Goal: Task Accomplishment & Management: Complete application form

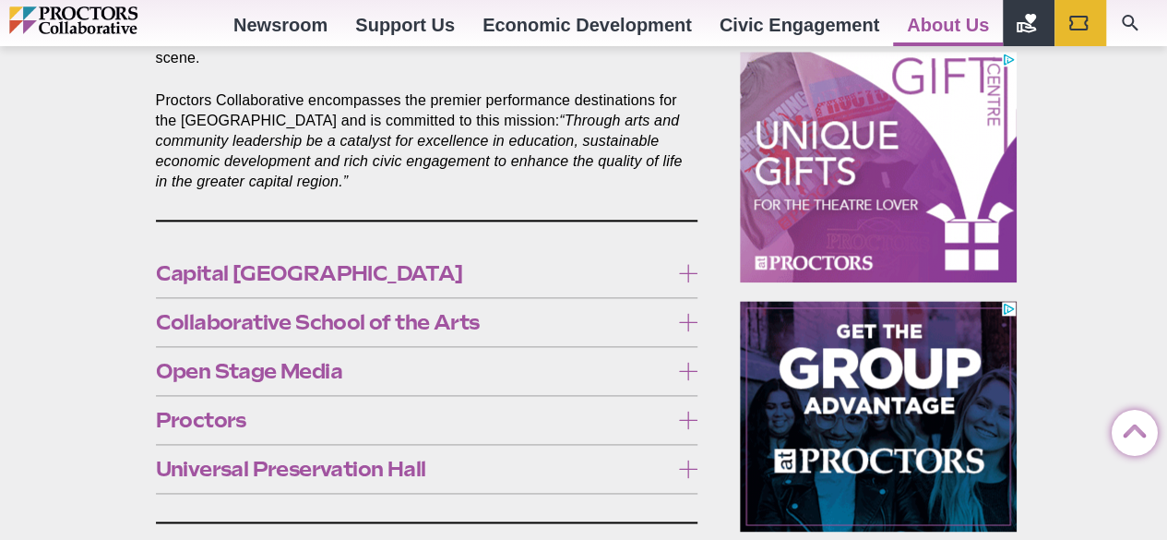
scroll to position [1029, 0]
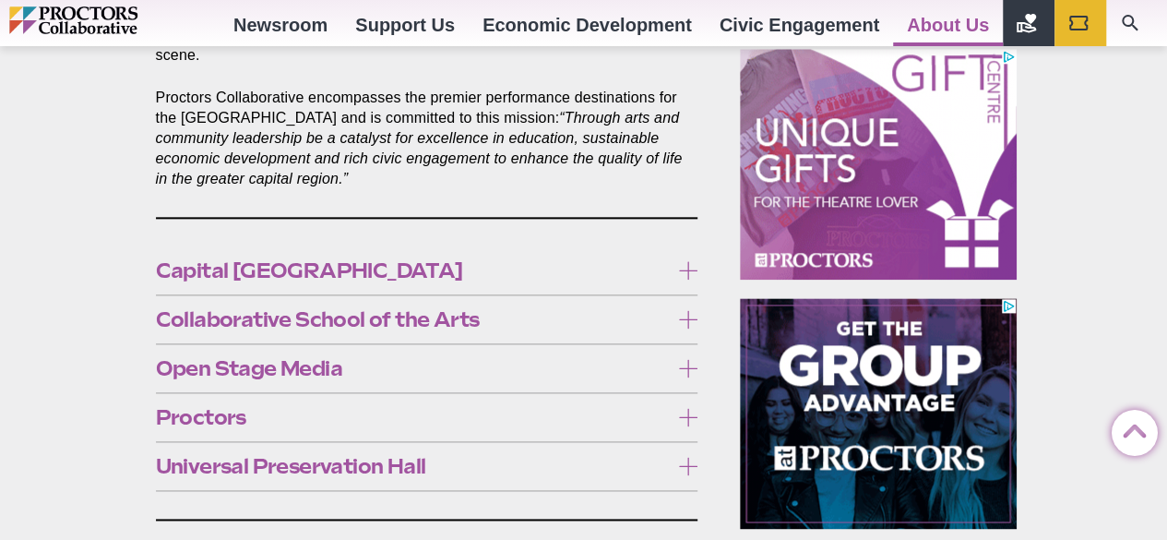
click at [585, 358] on span "Open Stage Media" at bounding box center [413, 368] width 514 height 20
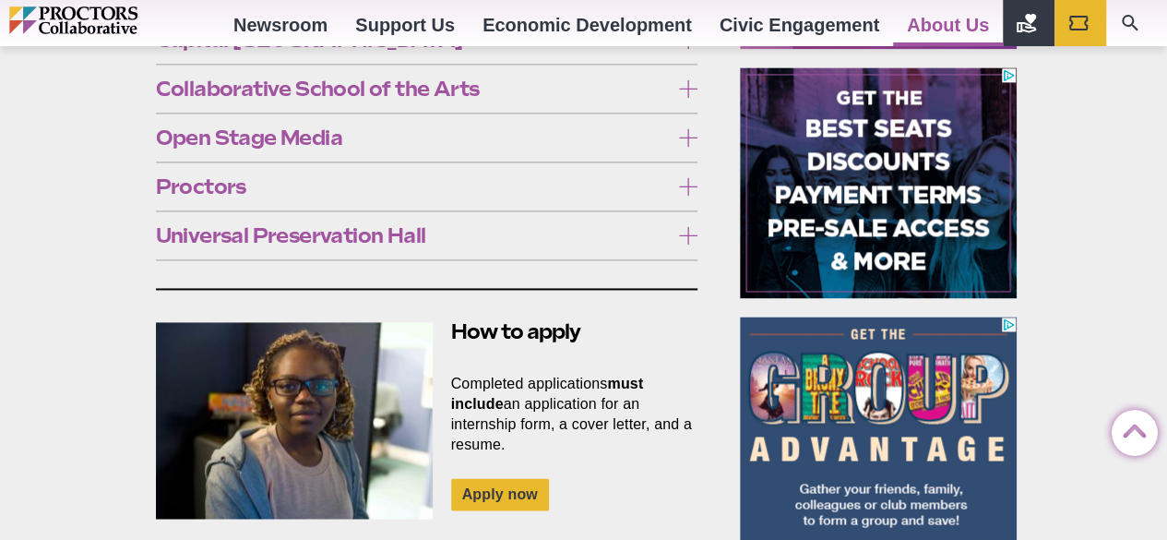
scroll to position [1258, 0]
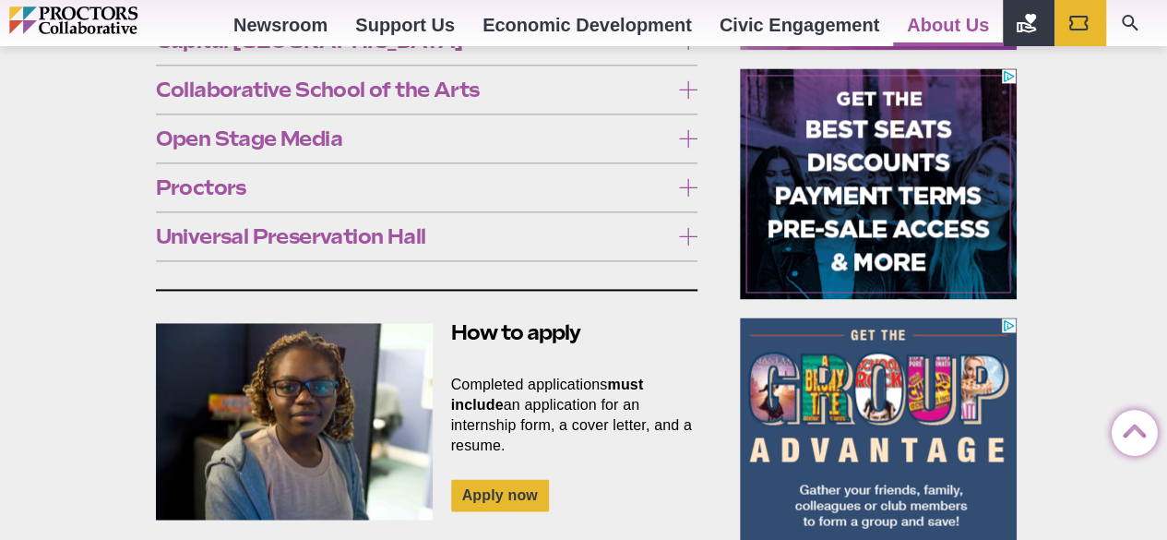
click at [515, 329] on link "Open Stage Media at Proctors (OSM)" at bounding box center [412, 348] width 513 height 39
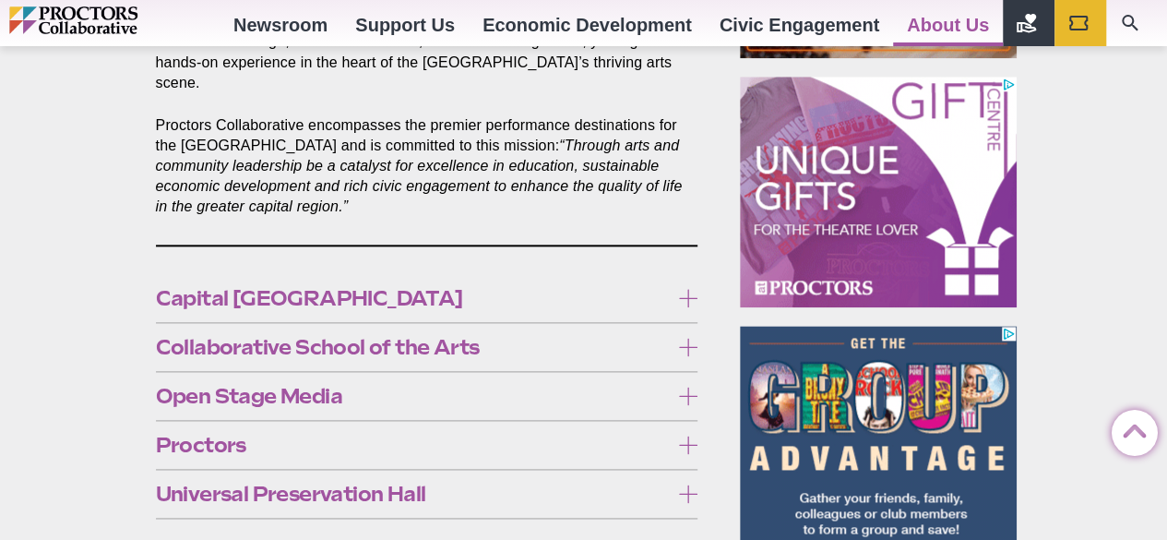
scroll to position [1007, 0]
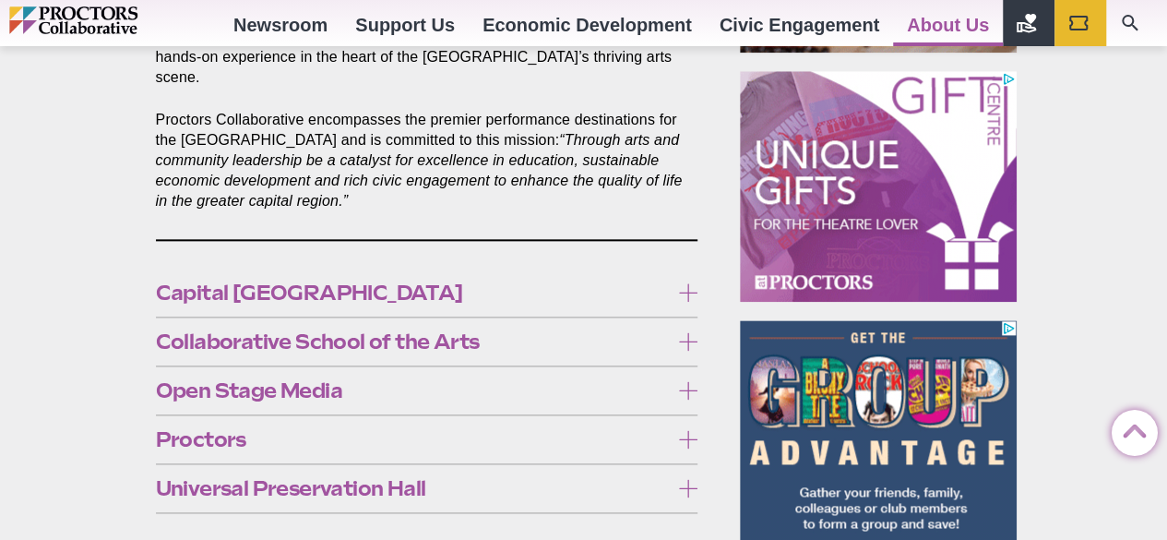
click at [476, 331] on span "Collaborative School of the Arts" at bounding box center [413, 341] width 514 height 20
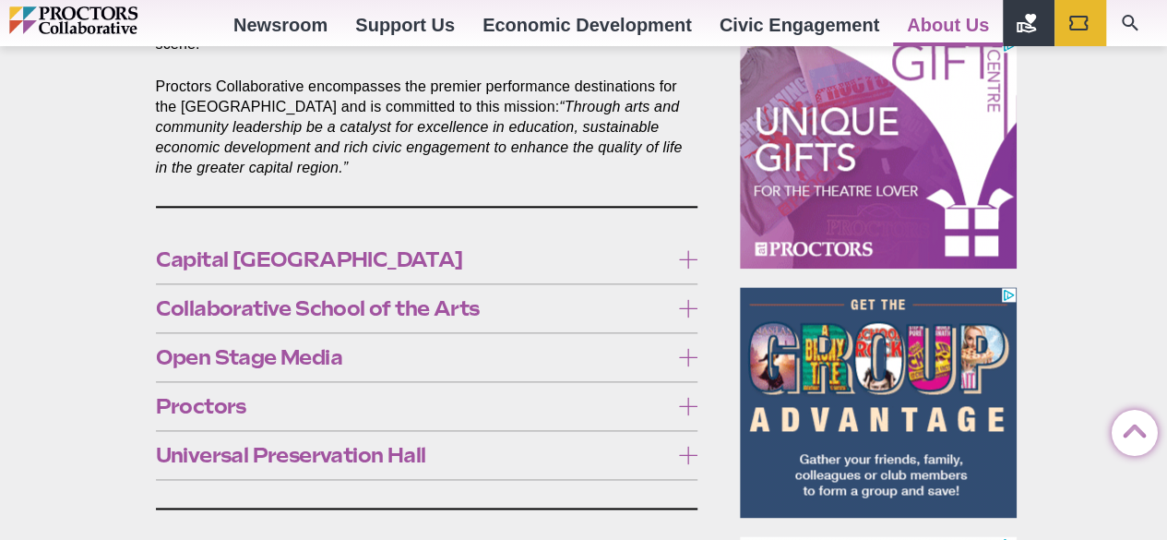
scroll to position [948, 0]
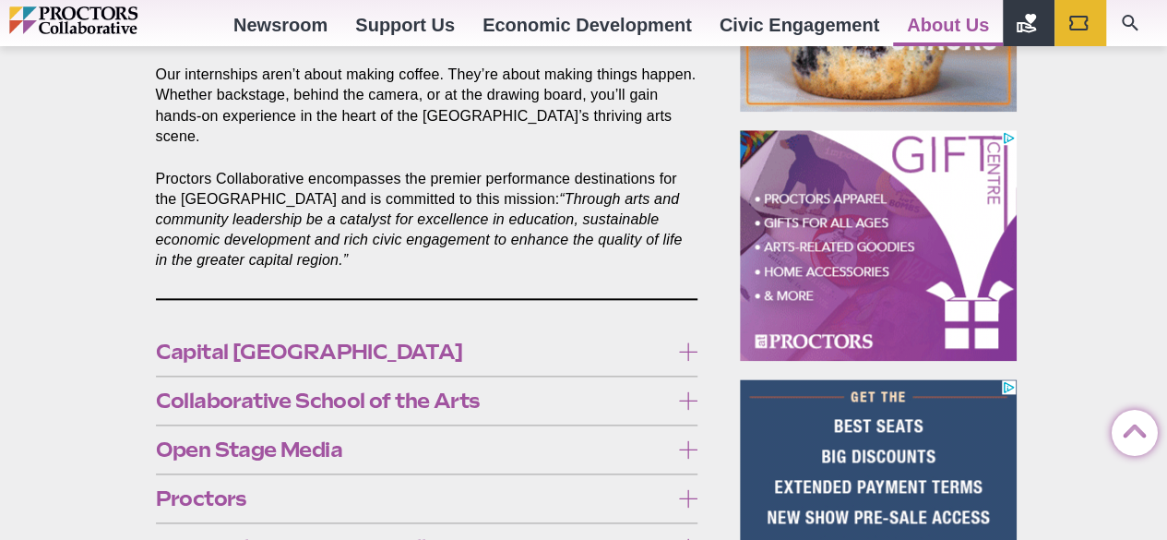
click at [542, 390] on span "Collaborative School of the Arts" at bounding box center [413, 400] width 514 height 20
click at [611, 341] on span "Capital [GEOGRAPHIC_DATA]" at bounding box center [413, 351] width 514 height 20
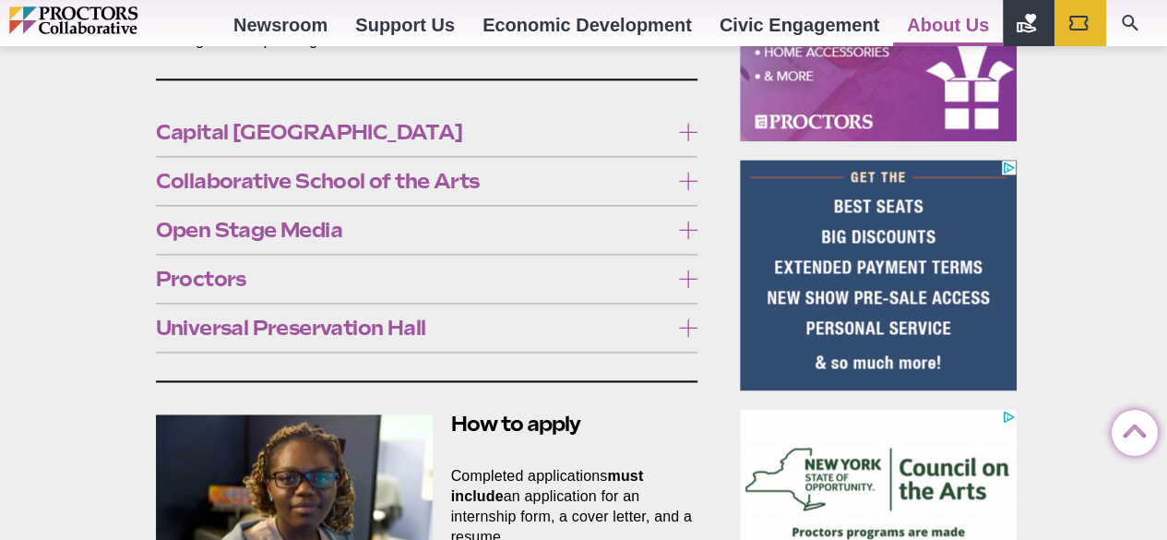
scroll to position [1119, 0]
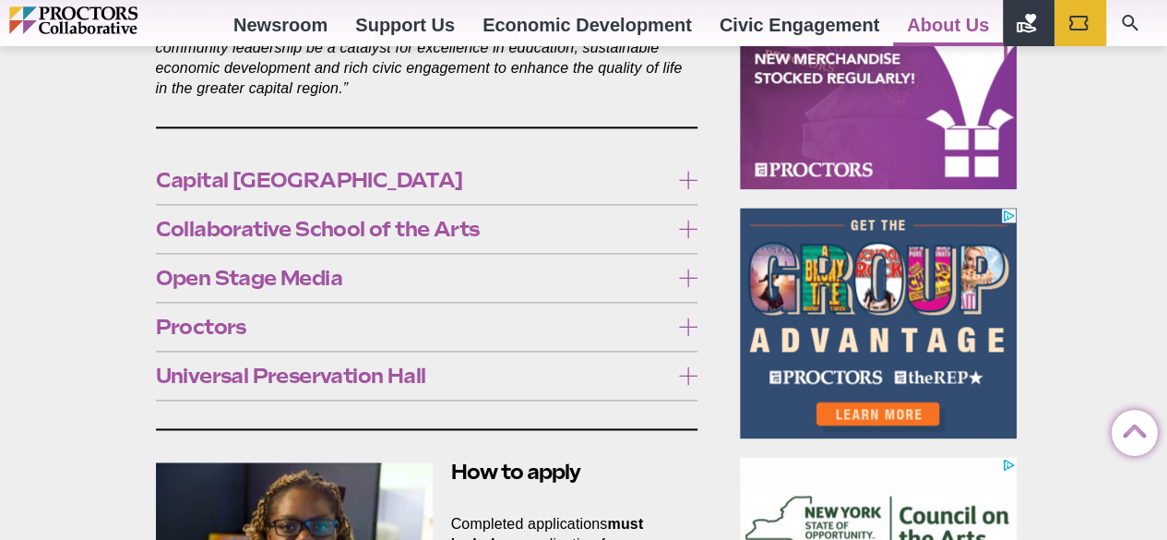
click at [447, 278] on link "Click here for more information." at bounding box center [448, 287] width 242 height 18
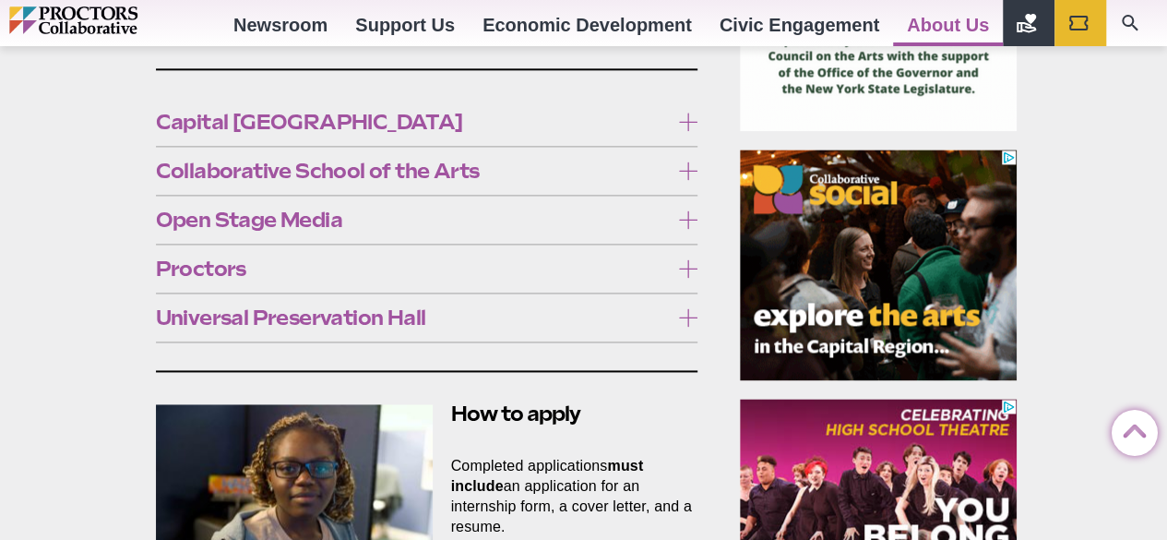
scroll to position [1386, 0]
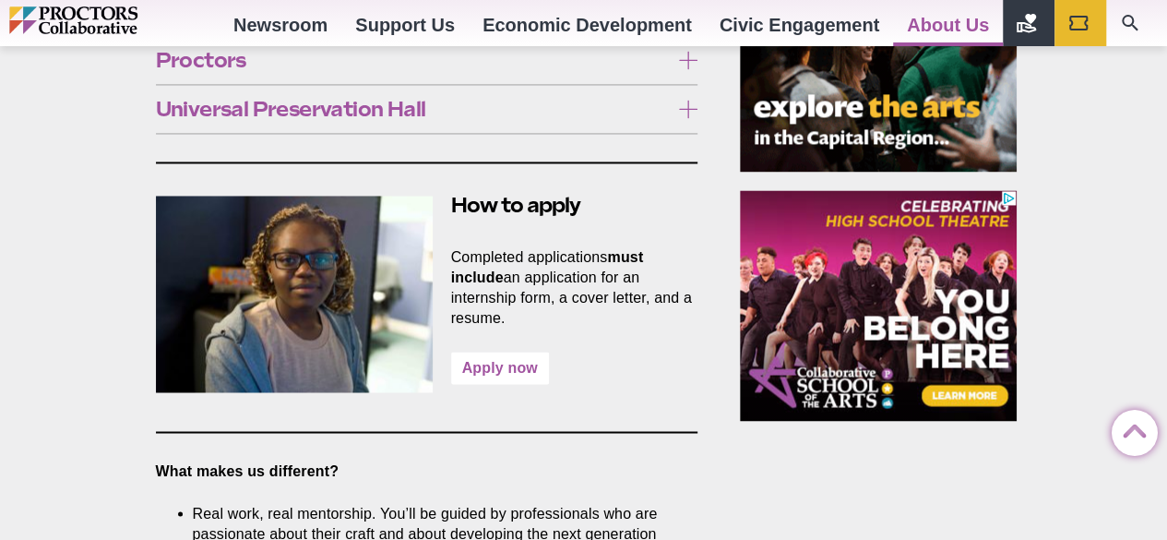
click at [521, 353] on link "Apply now" at bounding box center [500, 368] width 98 height 32
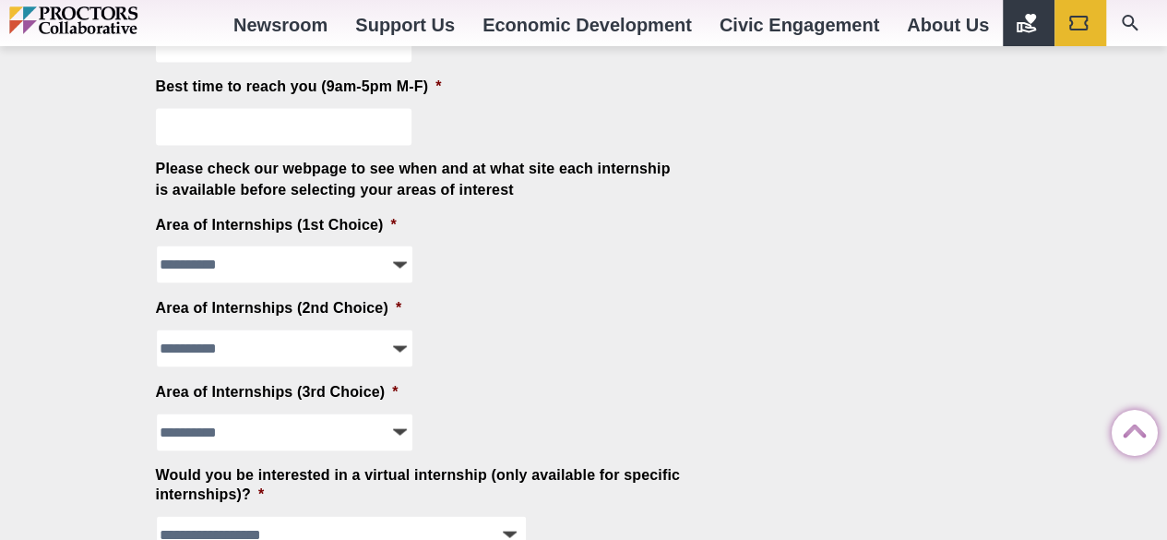
scroll to position [1610, 0]
click at [376, 264] on select "**********" at bounding box center [285, 263] width 256 height 37
click at [638, 271] on div "**********" at bounding box center [420, 263] width 528 height 37
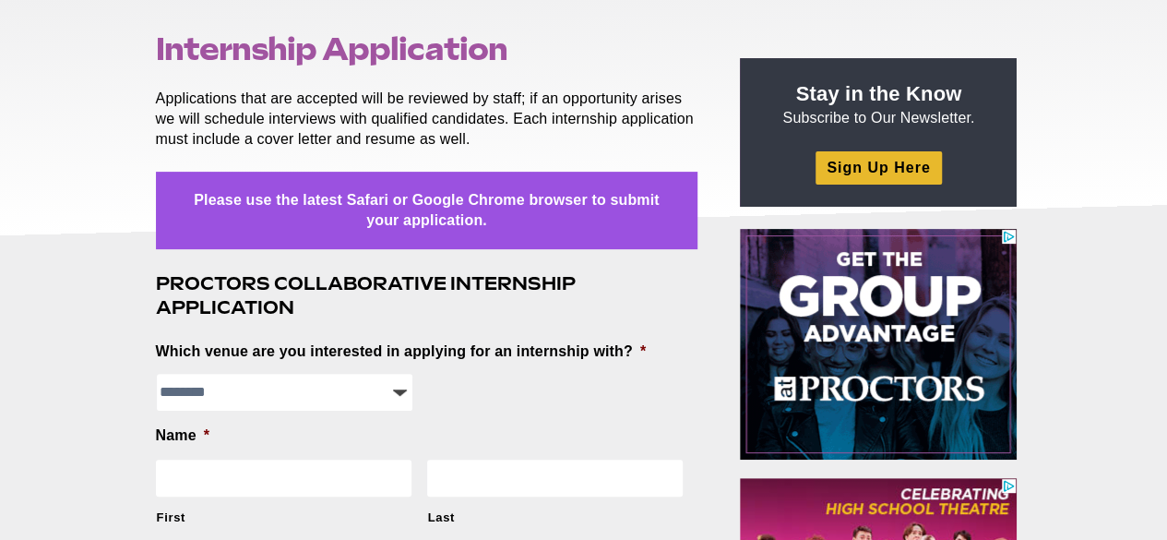
scroll to position [186, 0]
